Goal: Task Accomplishment & Management: Use online tool/utility

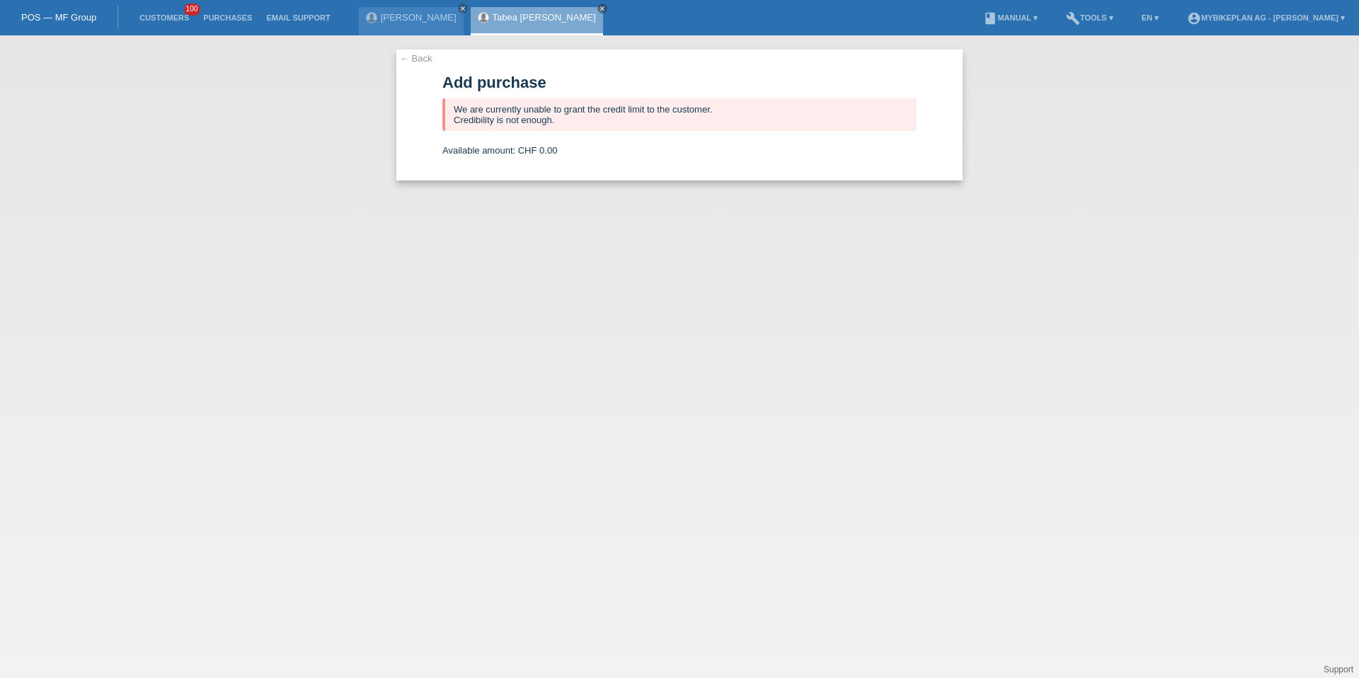
click at [161, 24] on li "Customers 100" at bounding box center [164, 18] width 64 height 36
click at [164, 20] on link "Customers" at bounding box center [164, 17] width 64 height 8
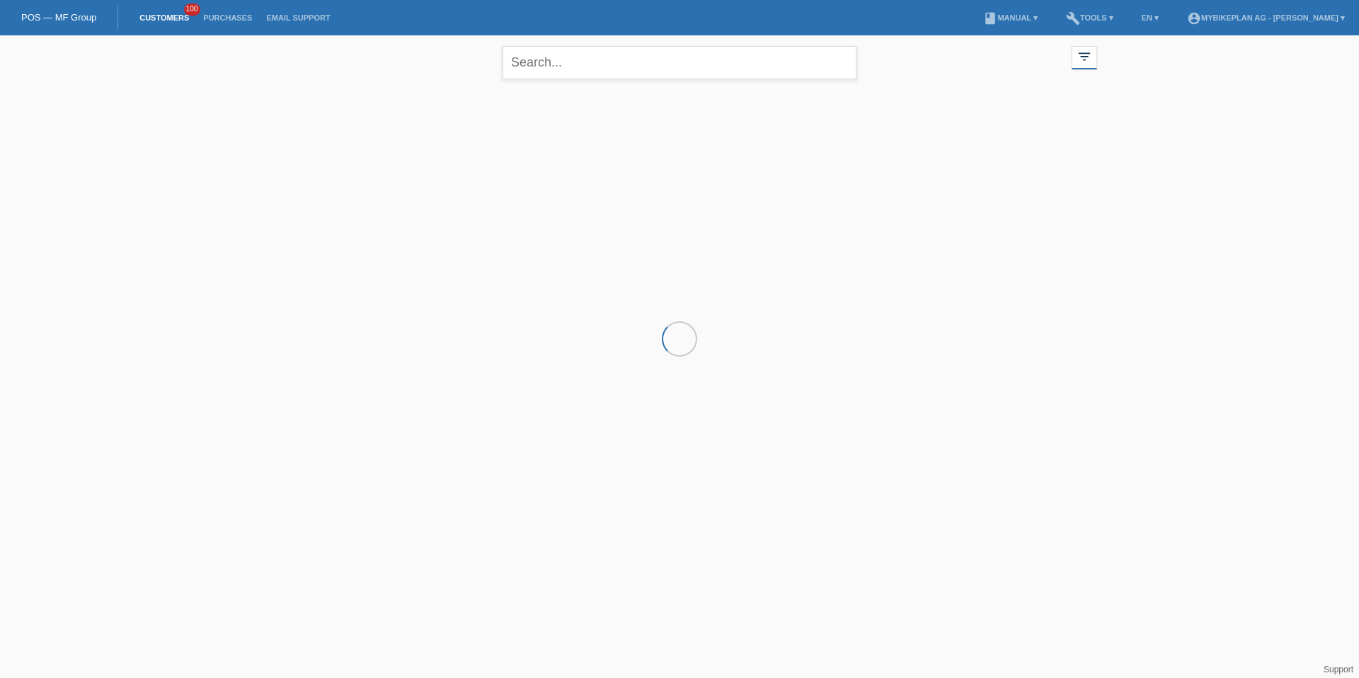
click at [561, 84] on div "close" at bounding box center [680, 60] width 354 height 51
click at [567, 68] on input "text" at bounding box center [680, 62] width 354 height 33
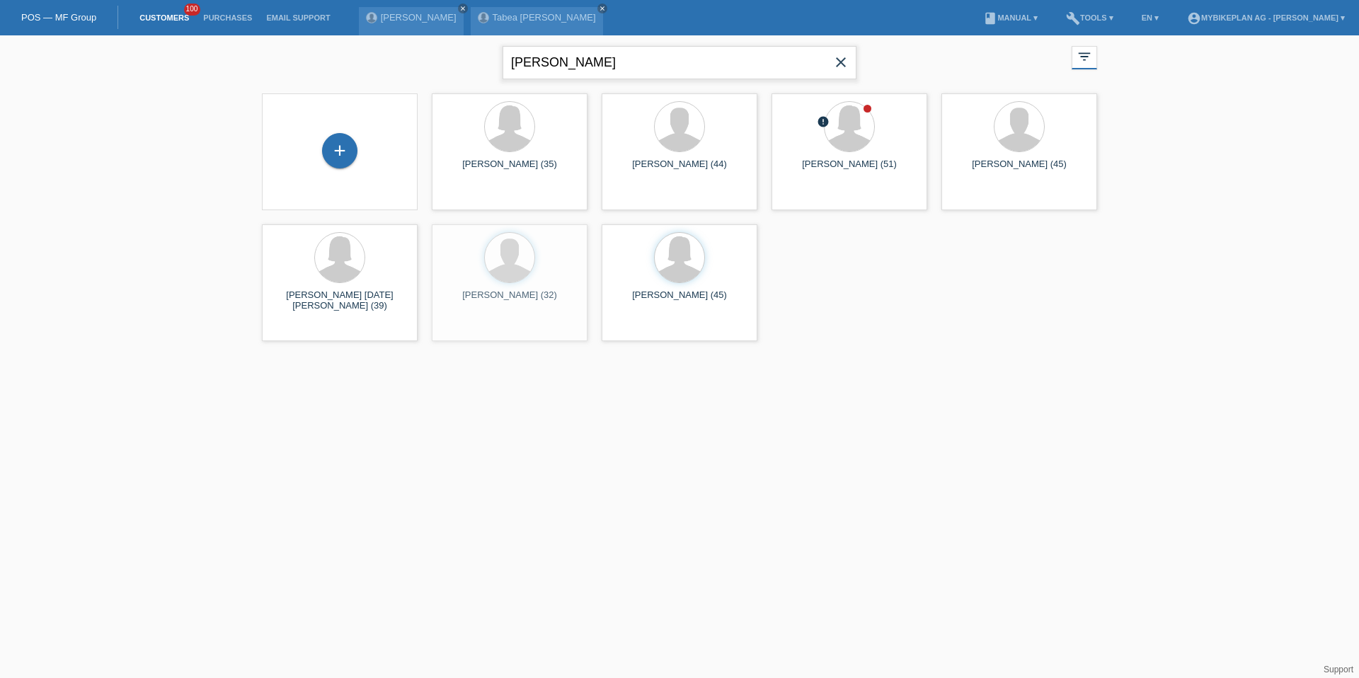
type input "moser"
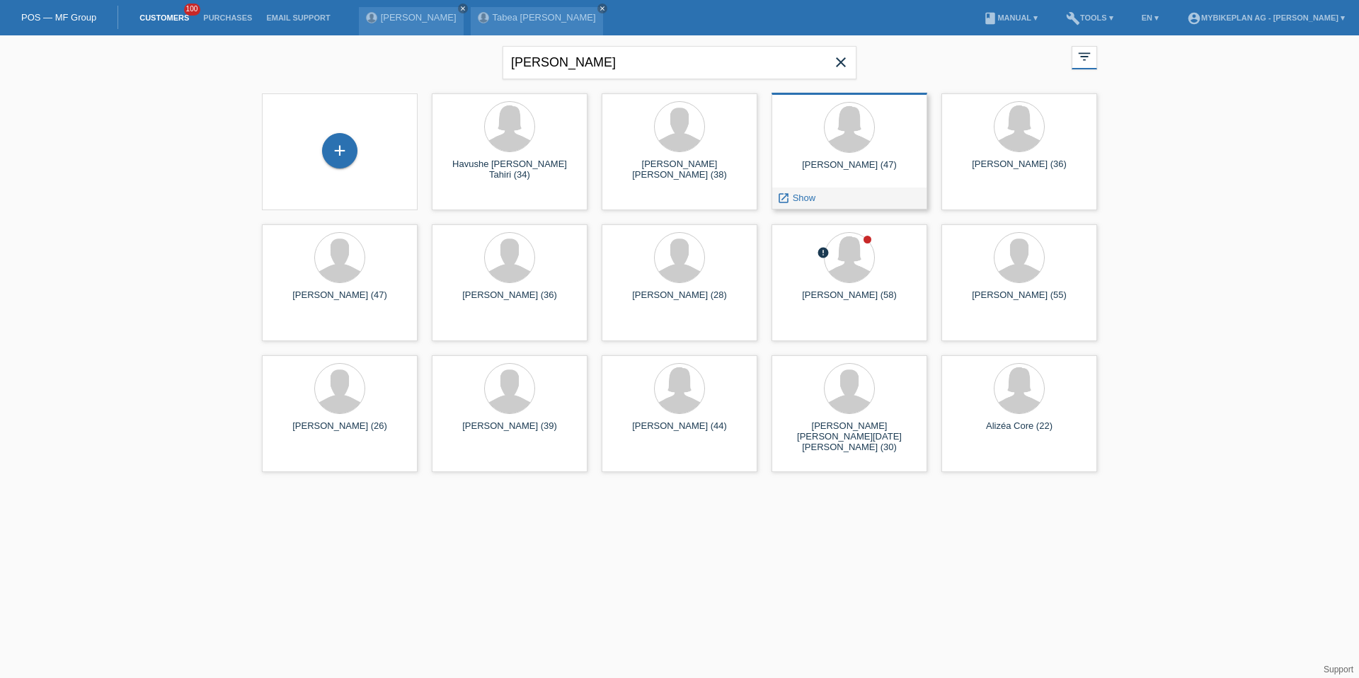
click at [793, 198] on div "launch Show" at bounding box center [796, 198] width 48 height 21
click at [793, 198] on span "Show" at bounding box center [804, 198] width 23 height 11
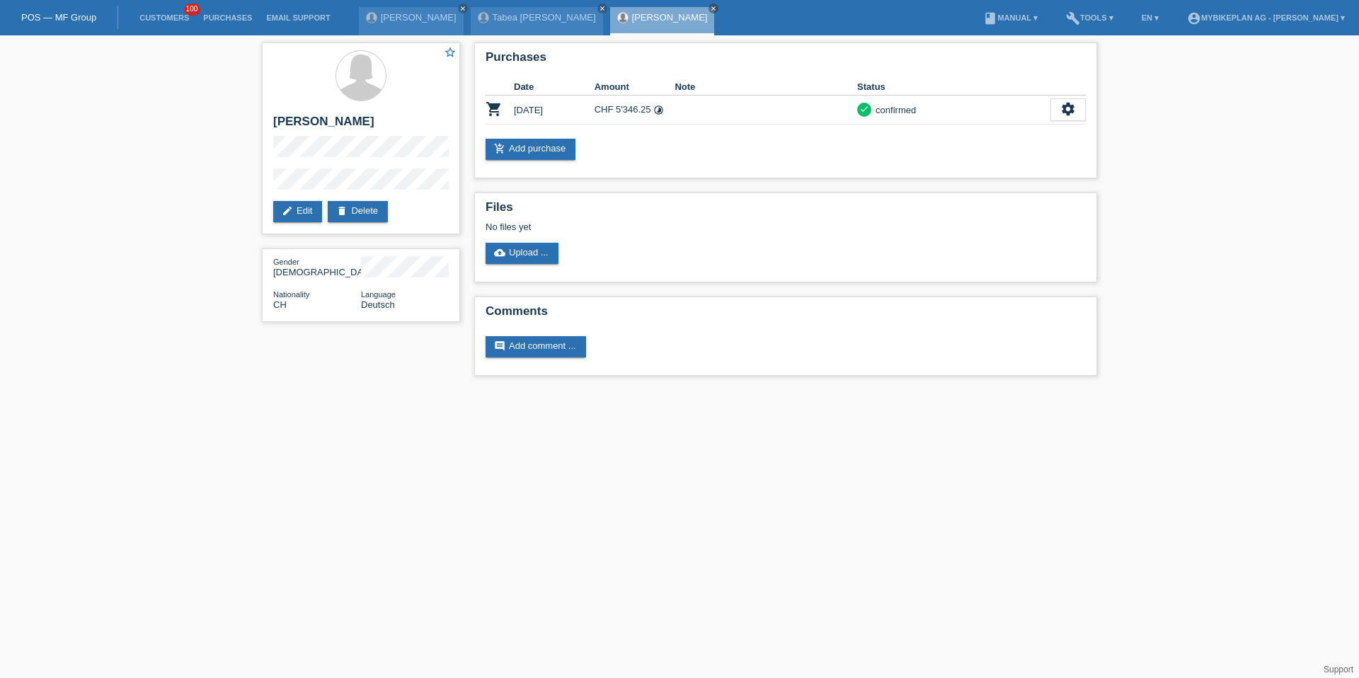
click at [164, 29] on li "Customers 100" at bounding box center [164, 18] width 64 height 36
click at [160, 24] on li "Customers 100" at bounding box center [164, 18] width 64 height 36
click at [162, 21] on link "Customers" at bounding box center [164, 17] width 64 height 8
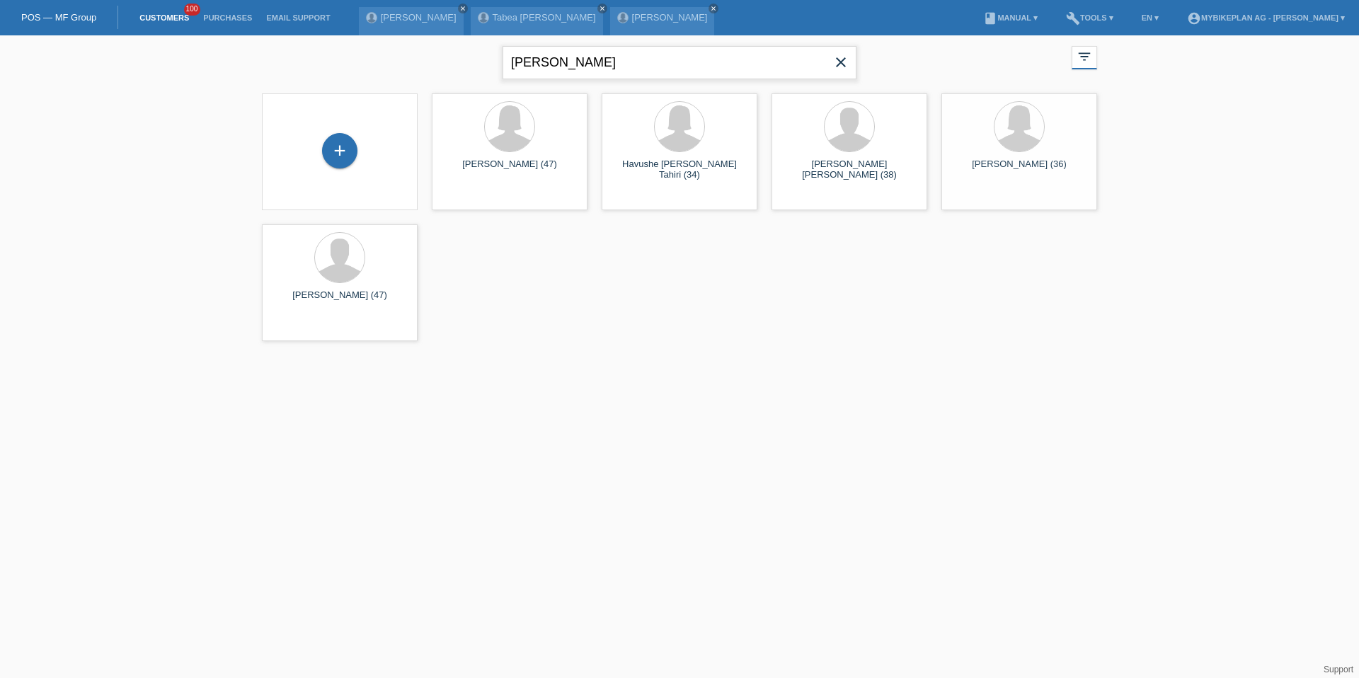
click at [561, 50] on input "moser" at bounding box center [680, 62] width 354 height 33
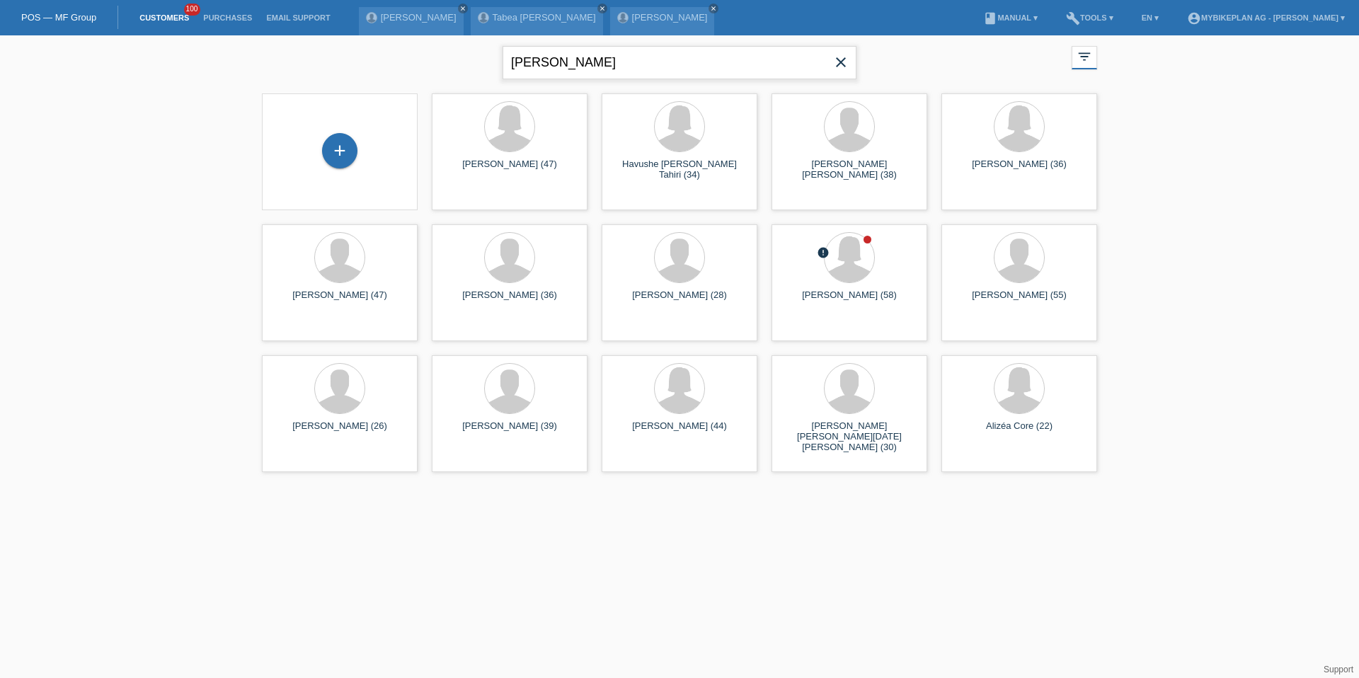
type input "wittlin"
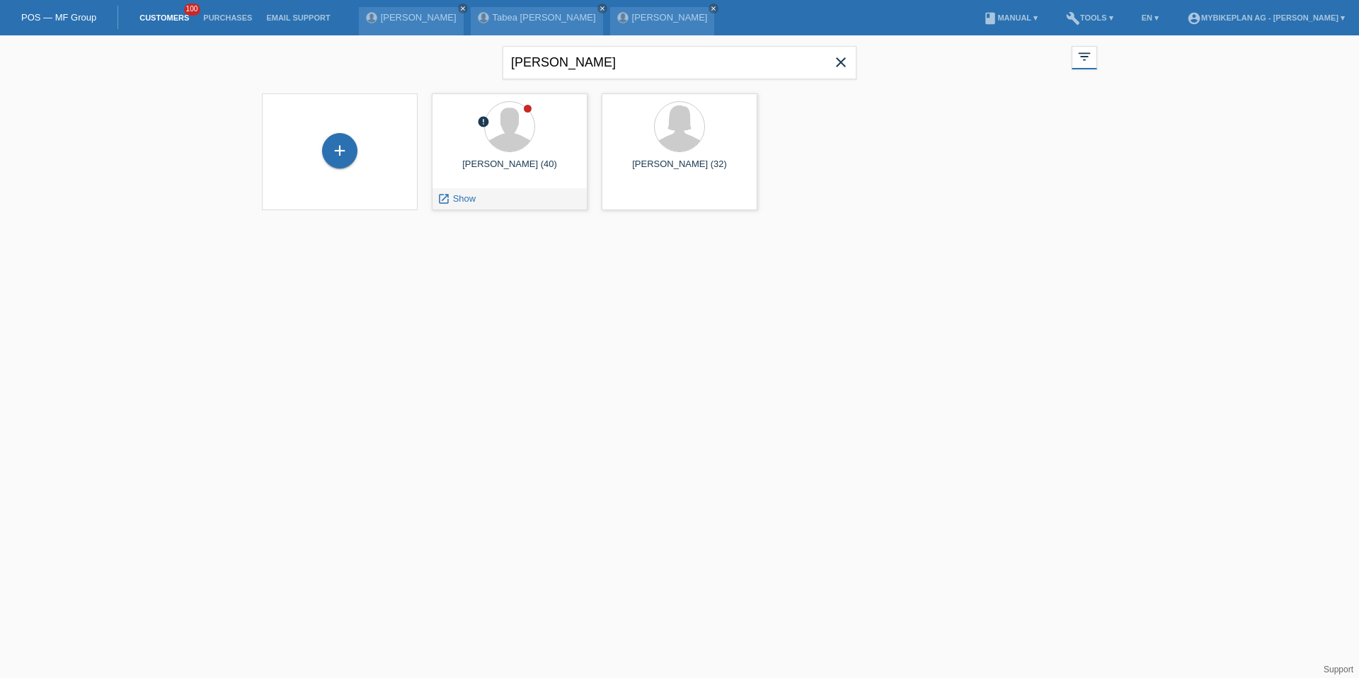
click at [460, 210] on div "error Marc Wittlin (40) launch Show" at bounding box center [510, 151] width 156 height 117
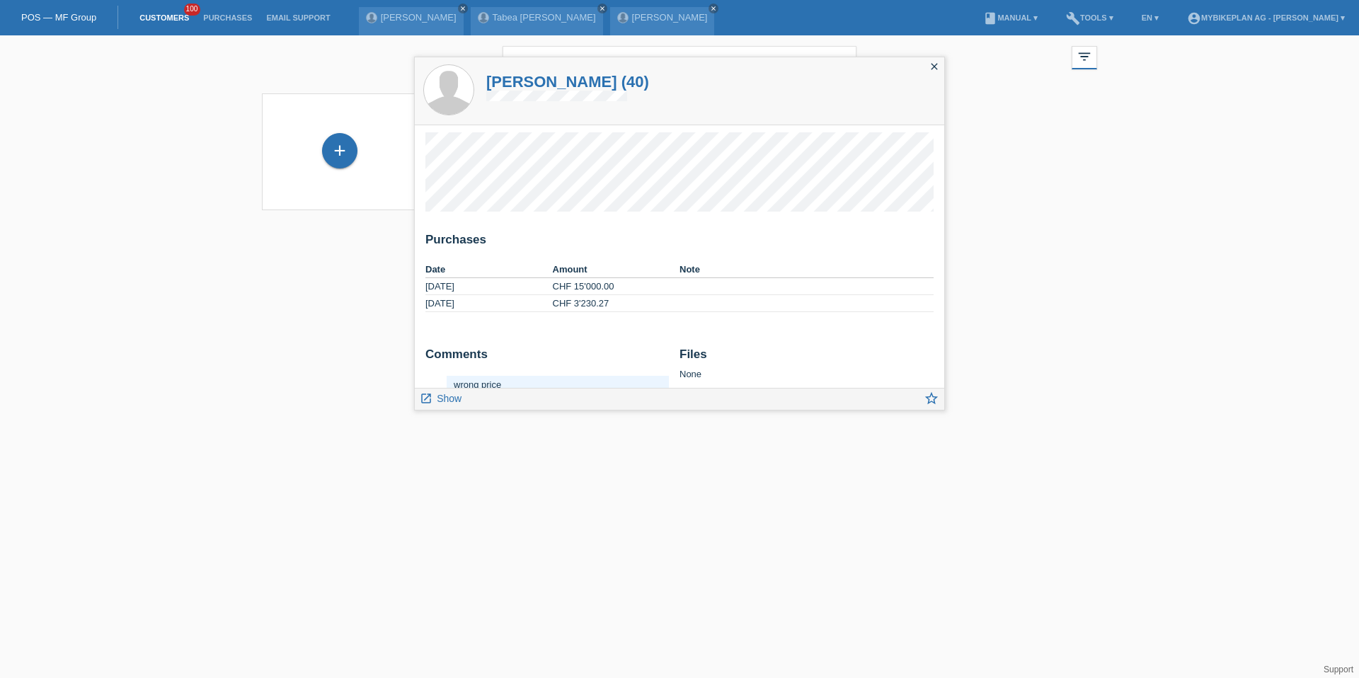
click at [161, 5] on li "Customers 100" at bounding box center [164, 18] width 64 height 36
click at [166, 13] on link "Customers" at bounding box center [164, 17] width 64 height 8
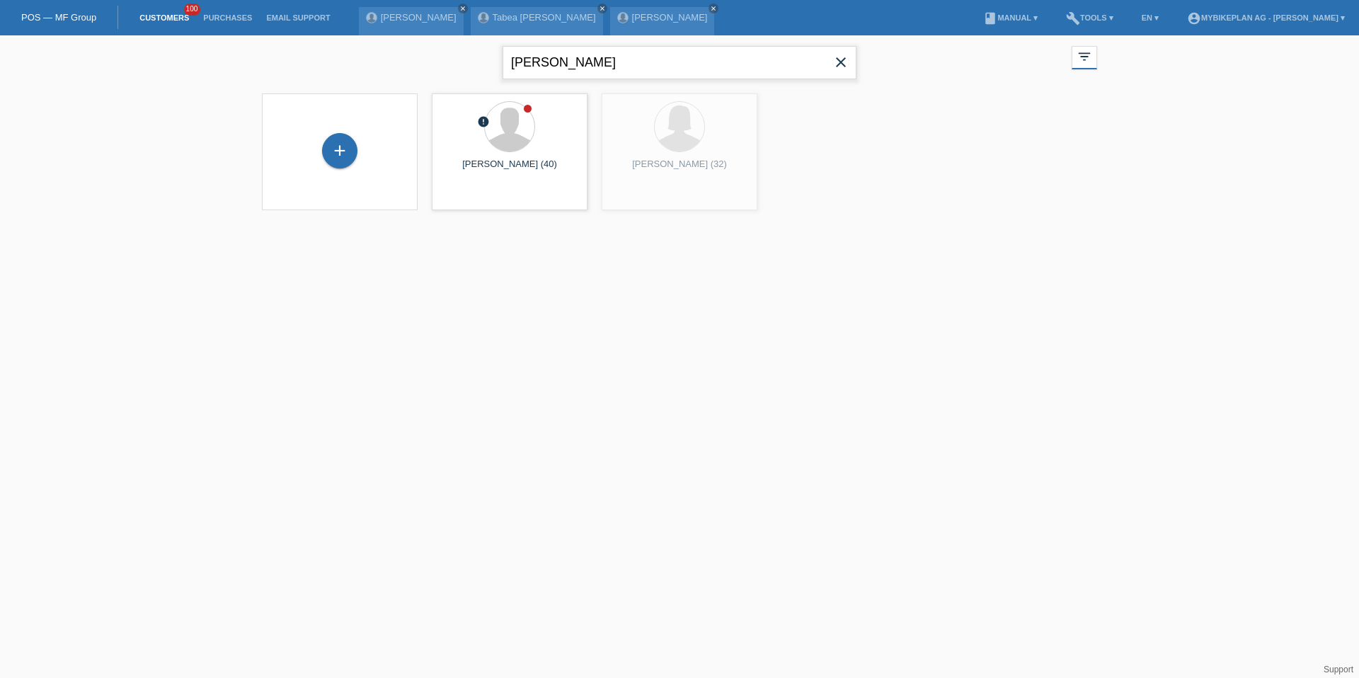
click at [610, 51] on input "wittlin" at bounding box center [680, 62] width 354 height 33
type input "edin"
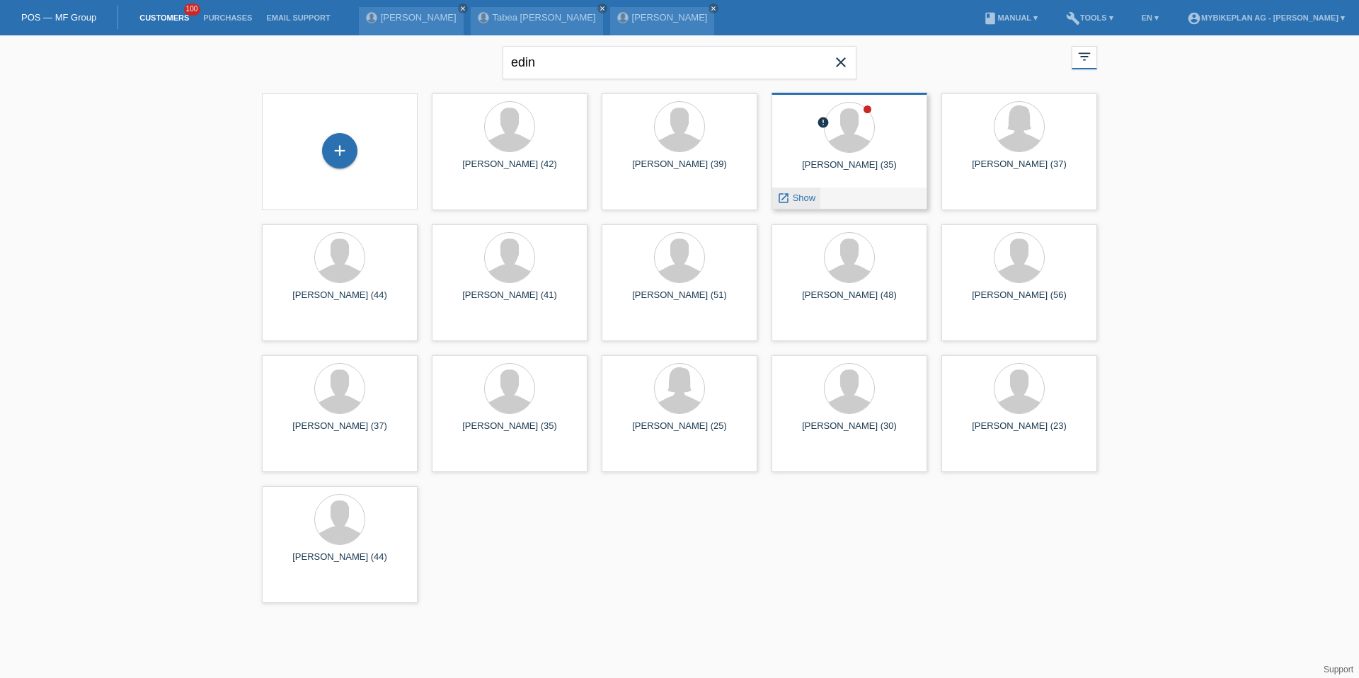
click at [793, 199] on span "Show" at bounding box center [804, 198] width 23 height 11
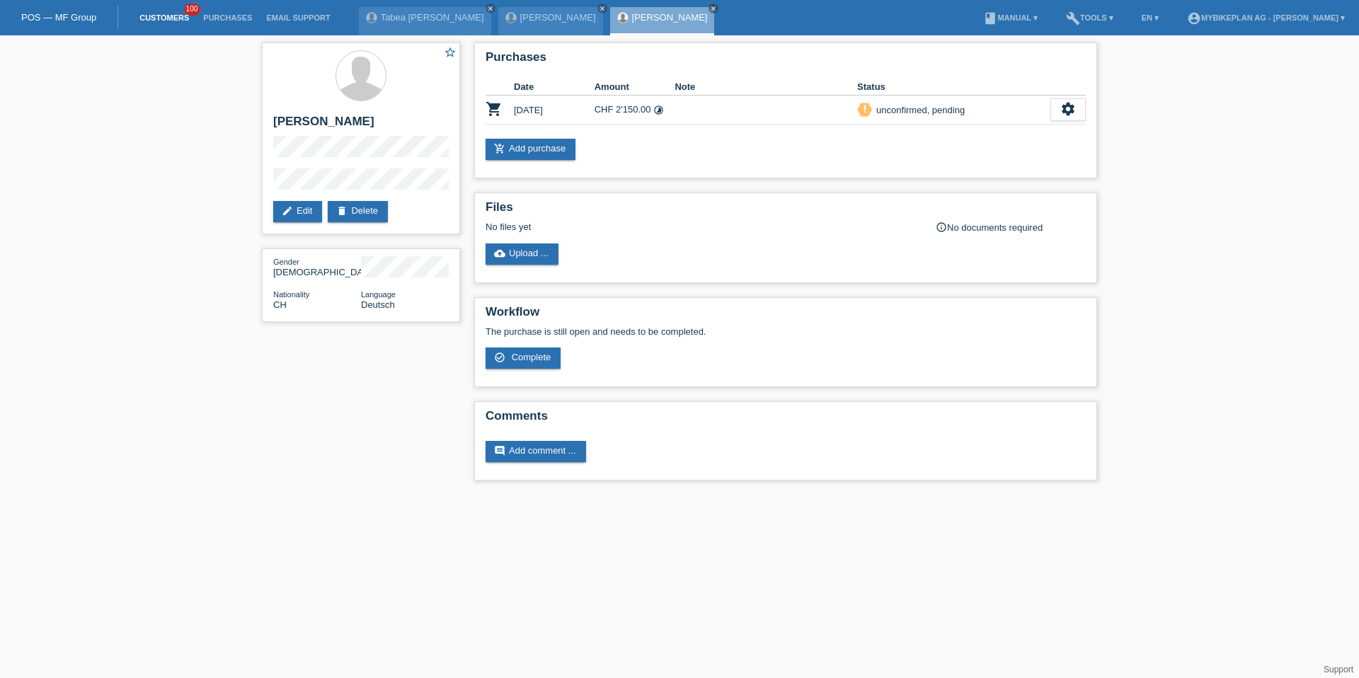
click at [165, 18] on link "Customers" at bounding box center [164, 17] width 64 height 8
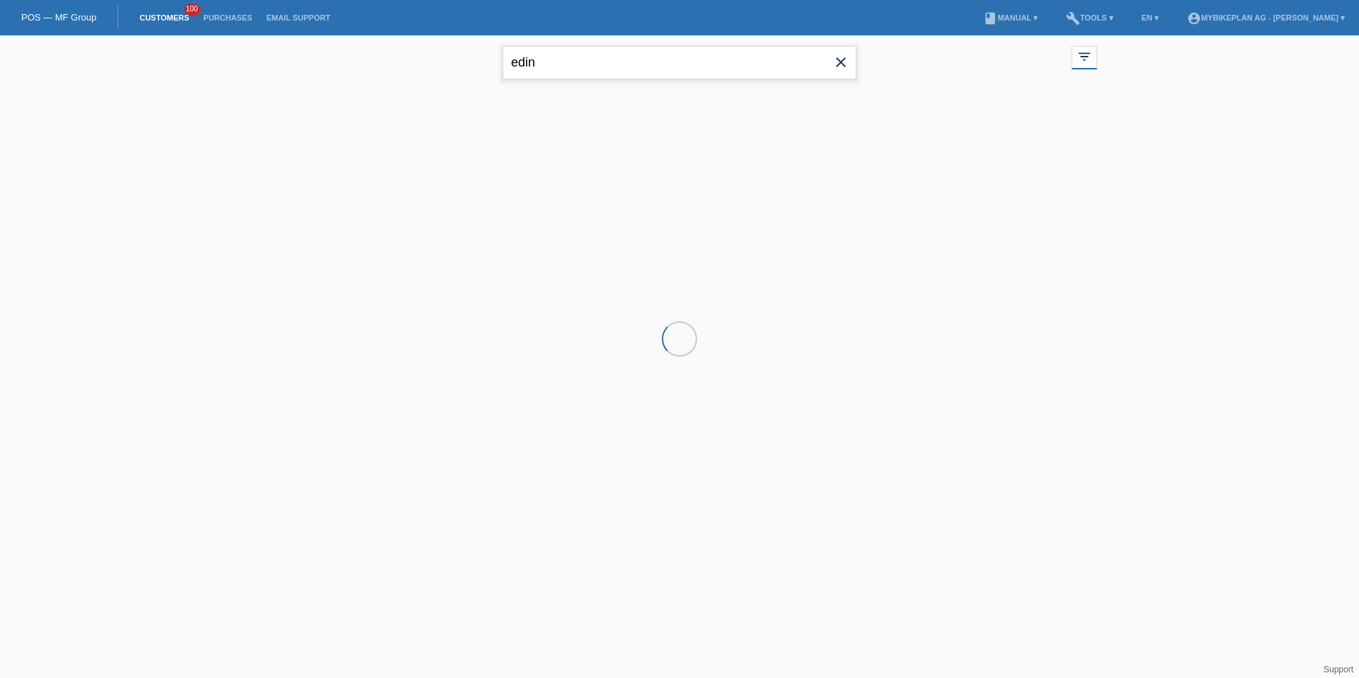
click at [528, 69] on input "edin" at bounding box center [680, 62] width 354 height 33
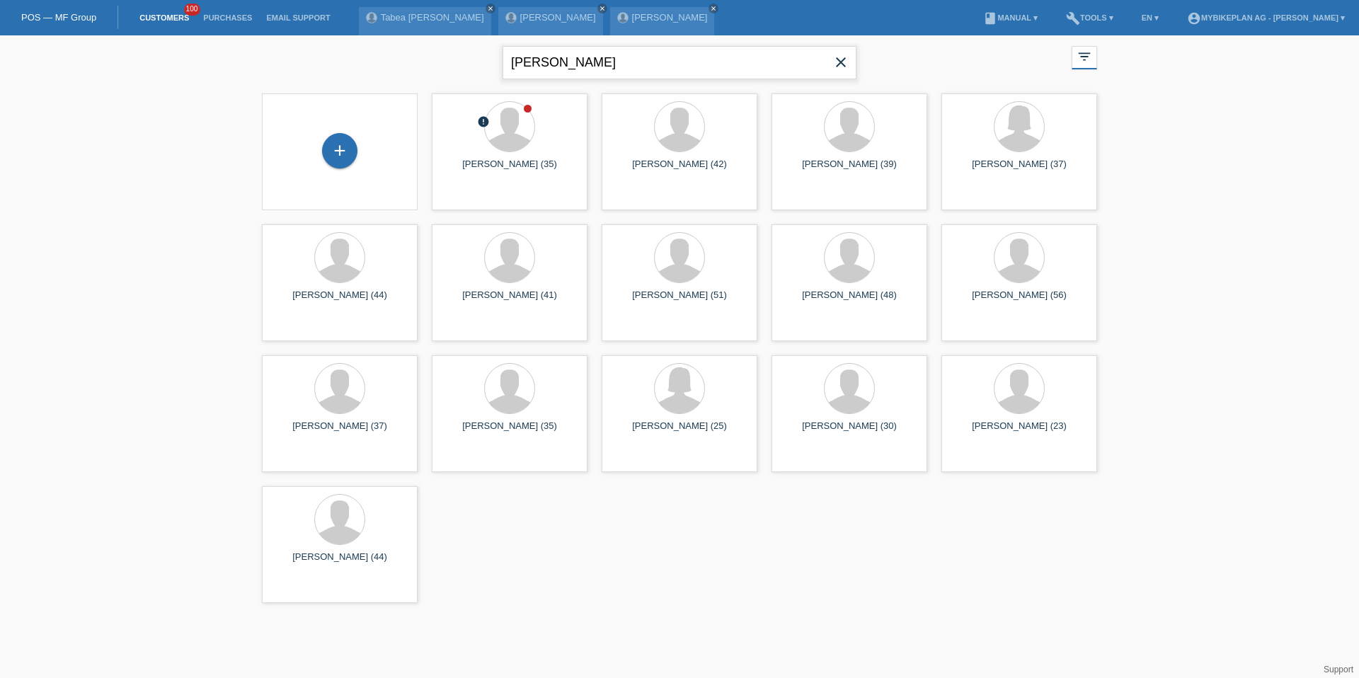
type input "jusufi"
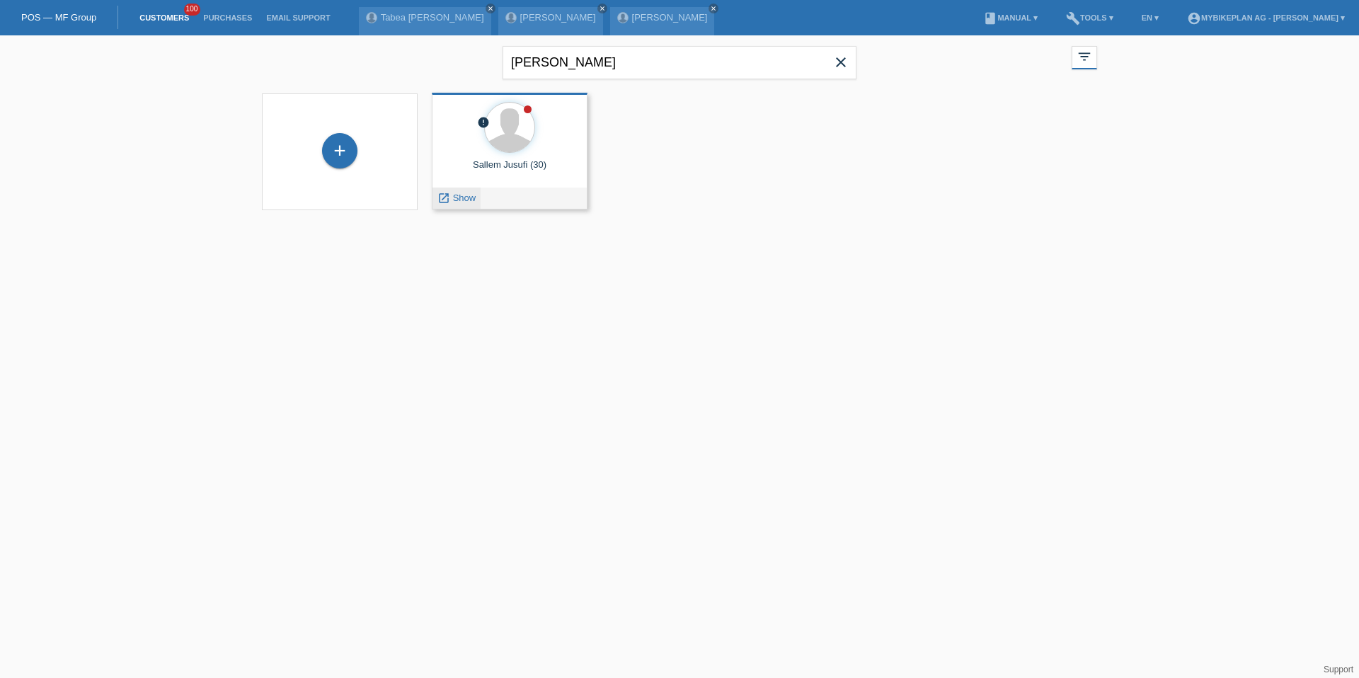
click at [466, 190] on div "launch Show" at bounding box center [456, 198] width 48 height 21
click at [465, 193] on span "Show" at bounding box center [464, 198] width 23 height 11
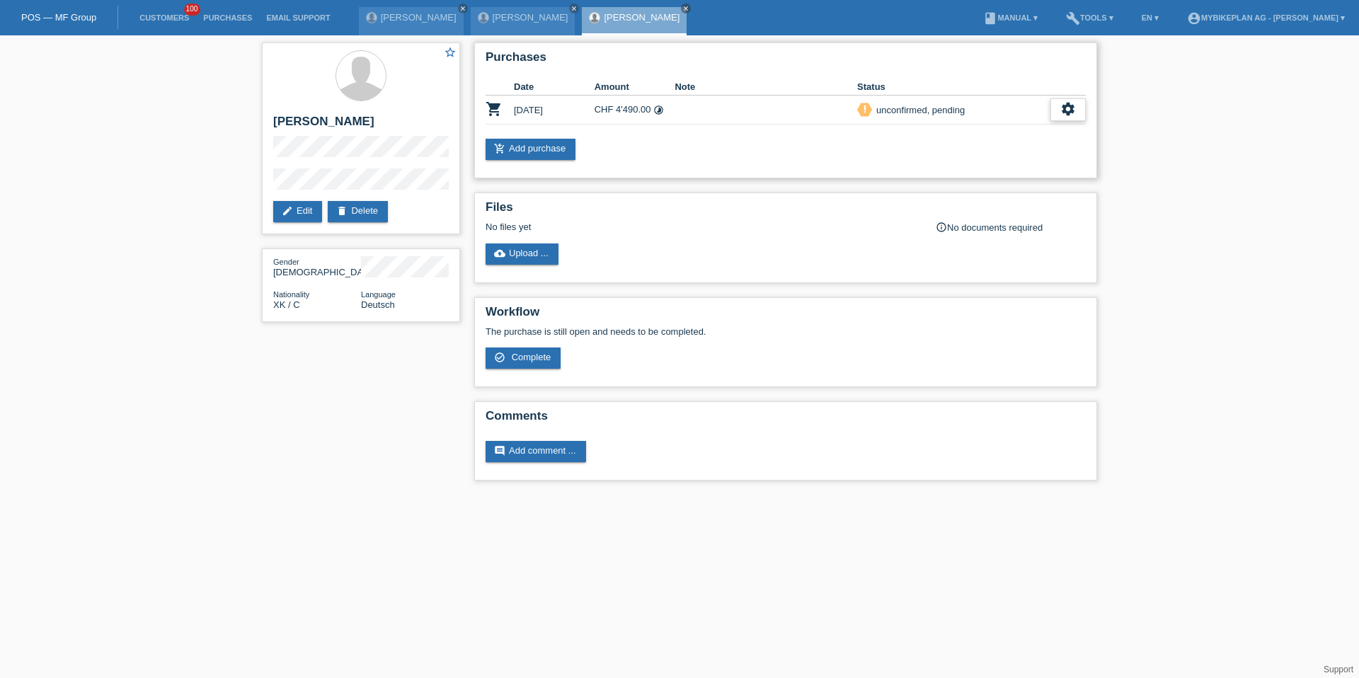
click at [1080, 110] on div "settings" at bounding box center [1067, 109] width 35 height 23
click at [982, 195] on span "Customer has withdrawn from the purchase..." at bounding box center [985, 196] width 190 height 17
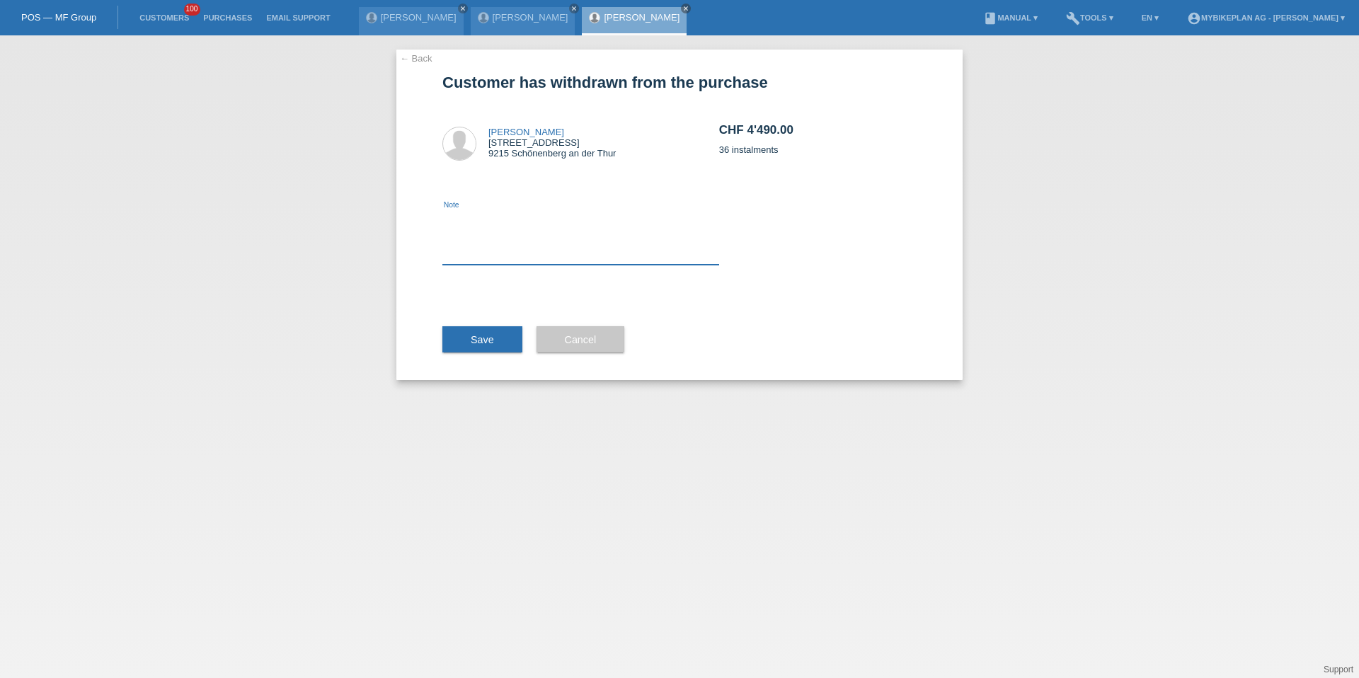
click at [540, 246] on textarea at bounding box center [580, 237] width 277 height 55
type textarea "cancel"
click at [468, 337] on button "Save" at bounding box center [482, 339] width 80 height 27
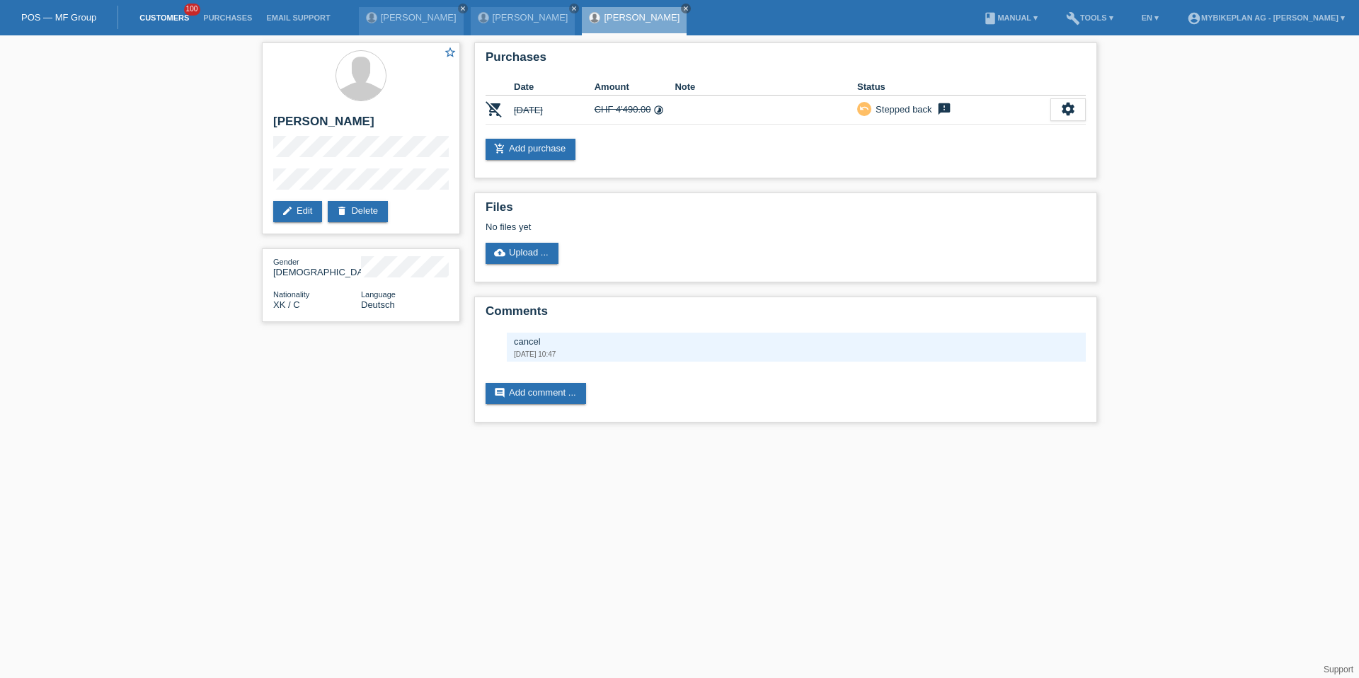
click at [169, 16] on link "Customers" at bounding box center [164, 17] width 64 height 8
click at [157, 23] on li "Customers 100" at bounding box center [164, 18] width 64 height 36
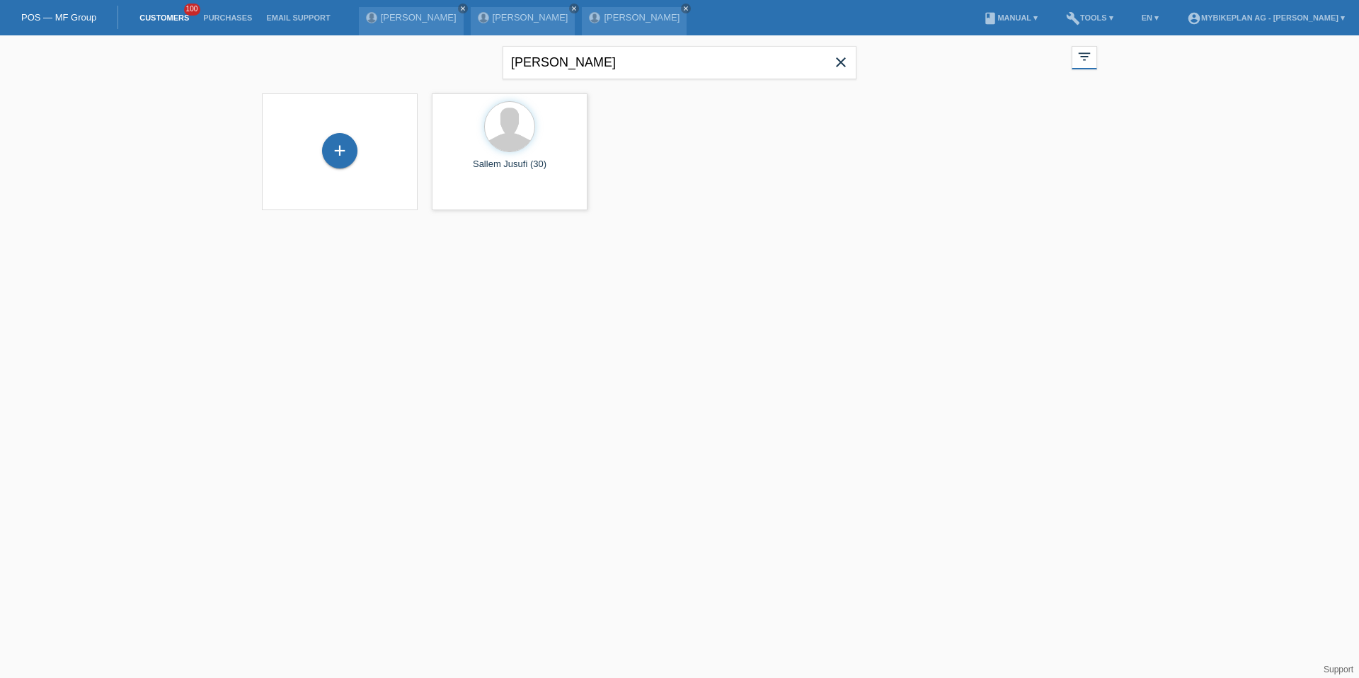
click at [842, 57] on icon "close" at bounding box center [840, 62] width 17 height 17
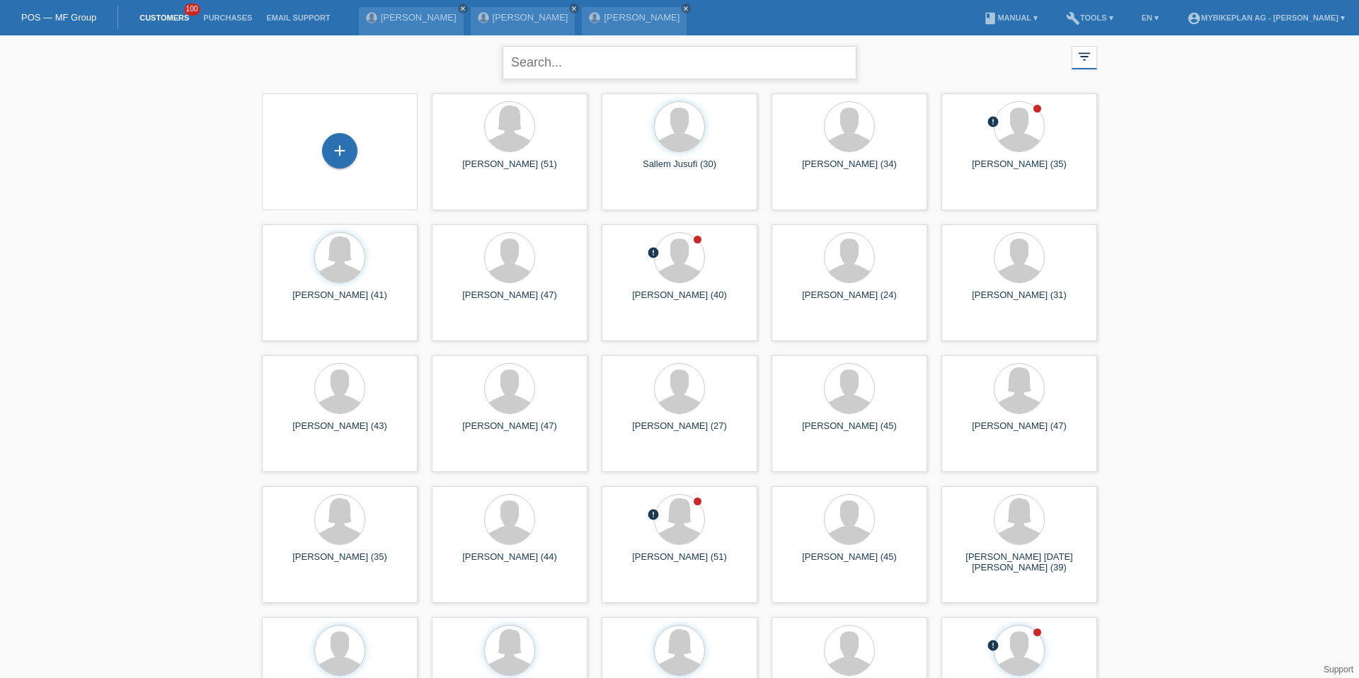
click at [651, 67] on input "text" at bounding box center [680, 62] width 354 height 33
type input "roth"
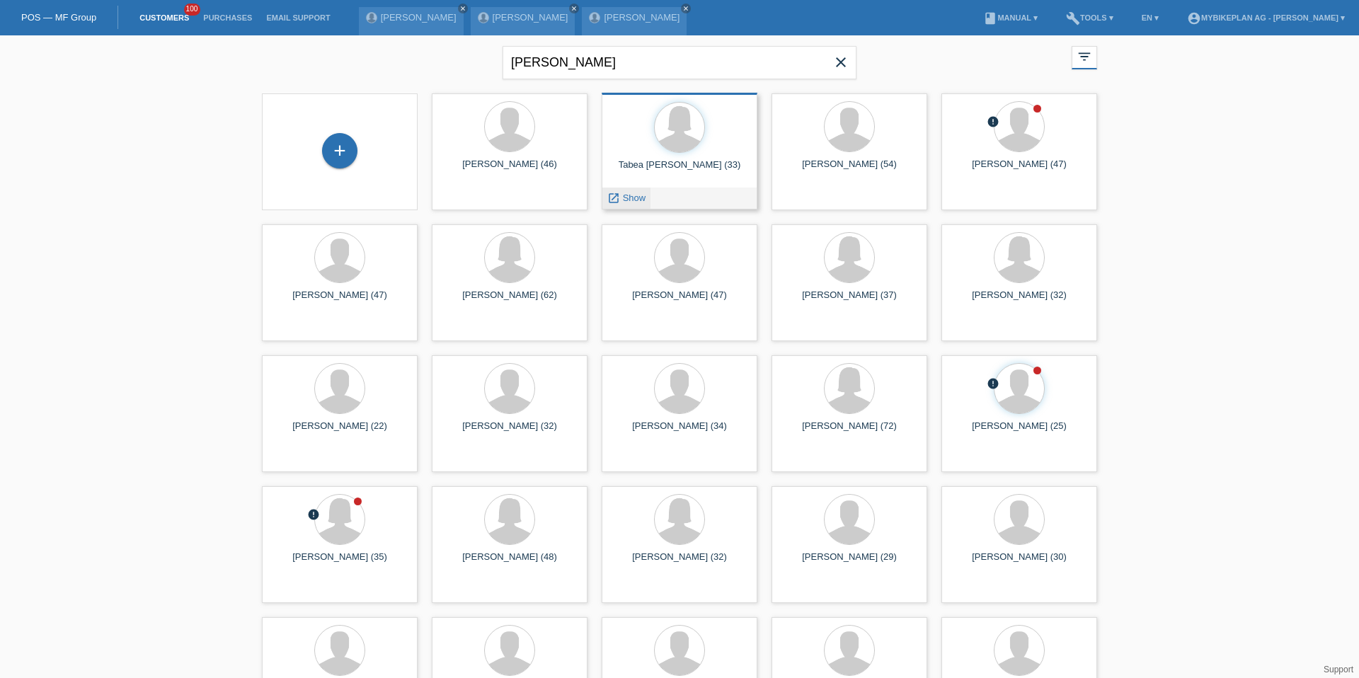
click at [621, 198] on link "launch Show" at bounding box center [626, 198] width 38 height 11
